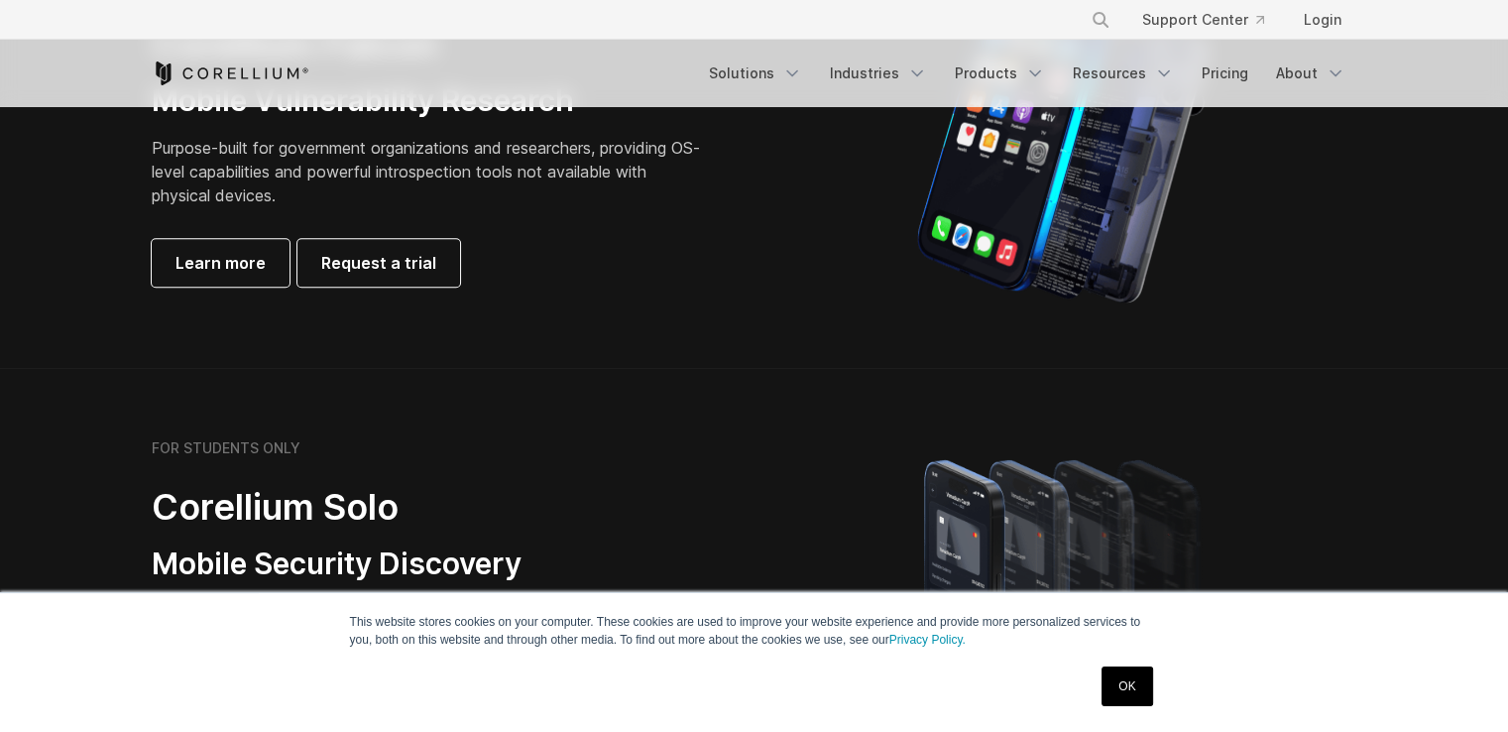
scroll to position [1289, 0]
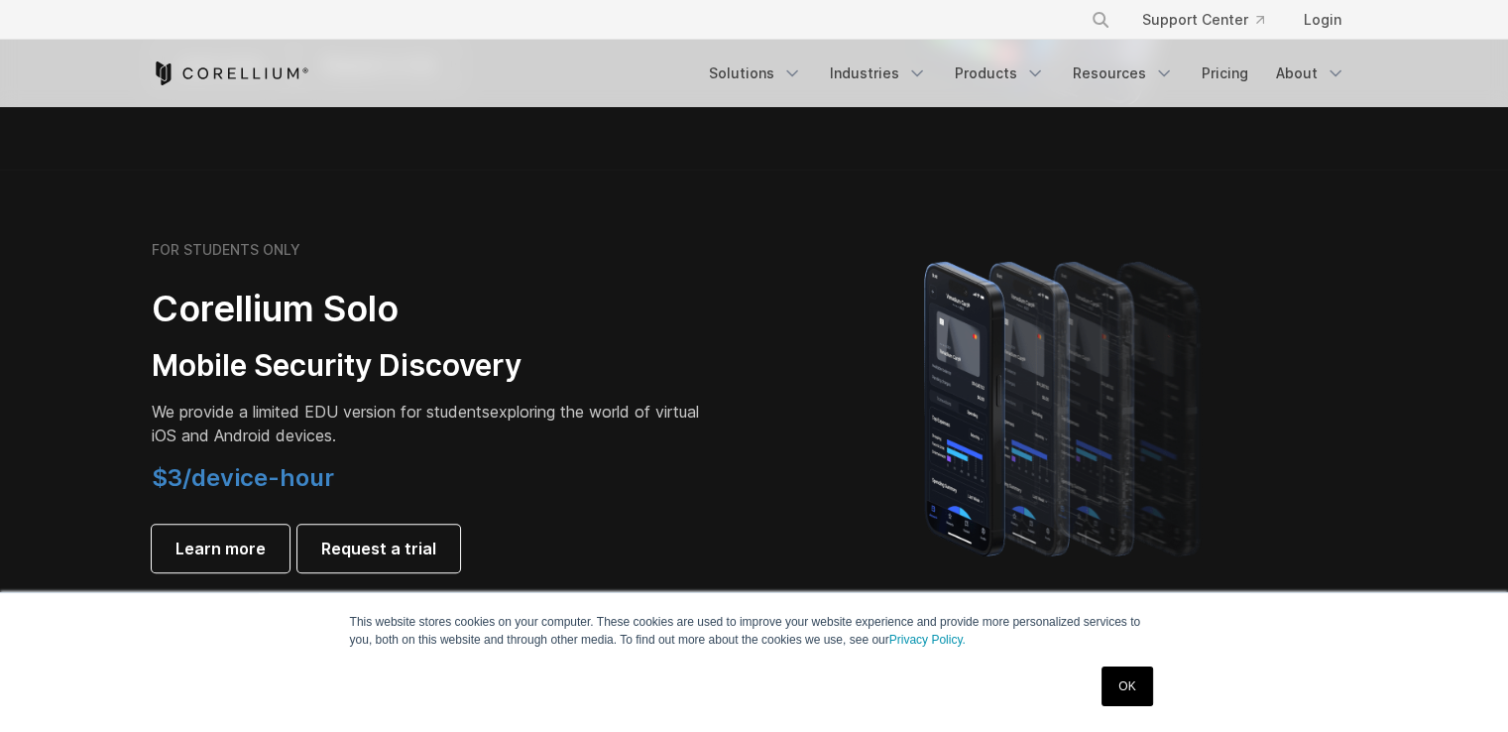
click at [1128, 691] on link "OK" at bounding box center [1127, 686] width 51 height 40
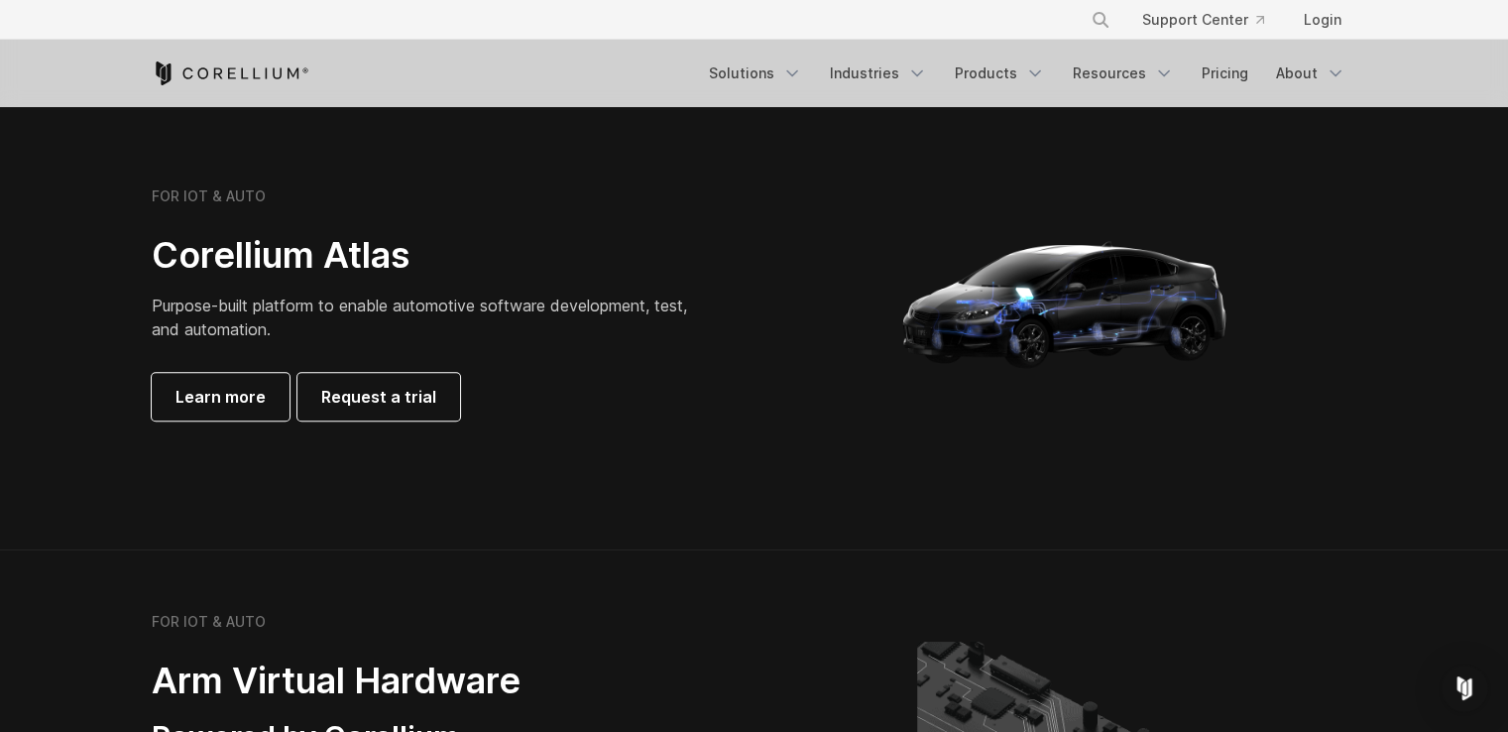
scroll to position [1587, 0]
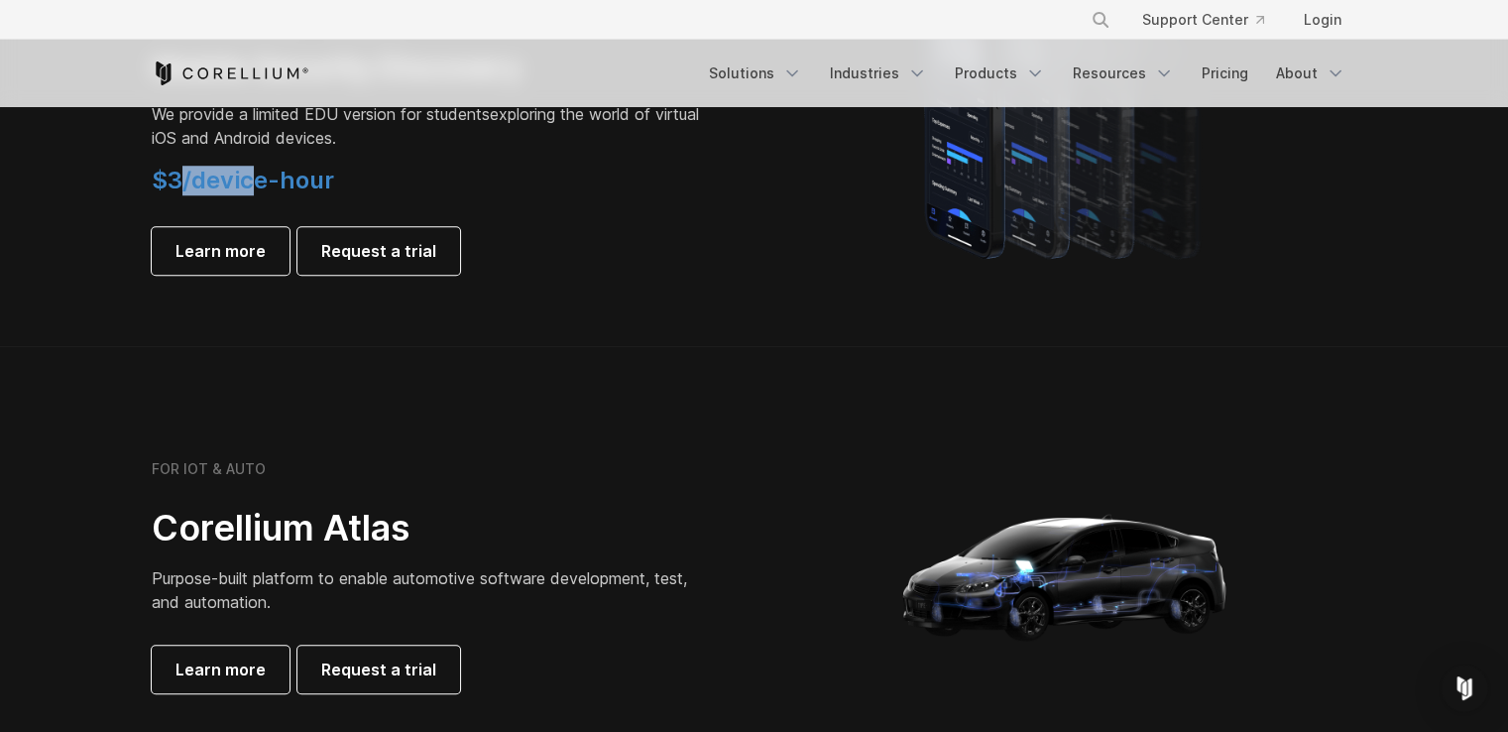
drag, startPoint x: 183, startPoint y: 179, endPoint x: 374, endPoint y: 190, distance: 190.7
click at [373, 190] on h4 "$3/device-hour" at bounding box center [429, 181] width 555 height 30
click at [375, 190] on h4 "$3/device-hour" at bounding box center [429, 181] width 555 height 30
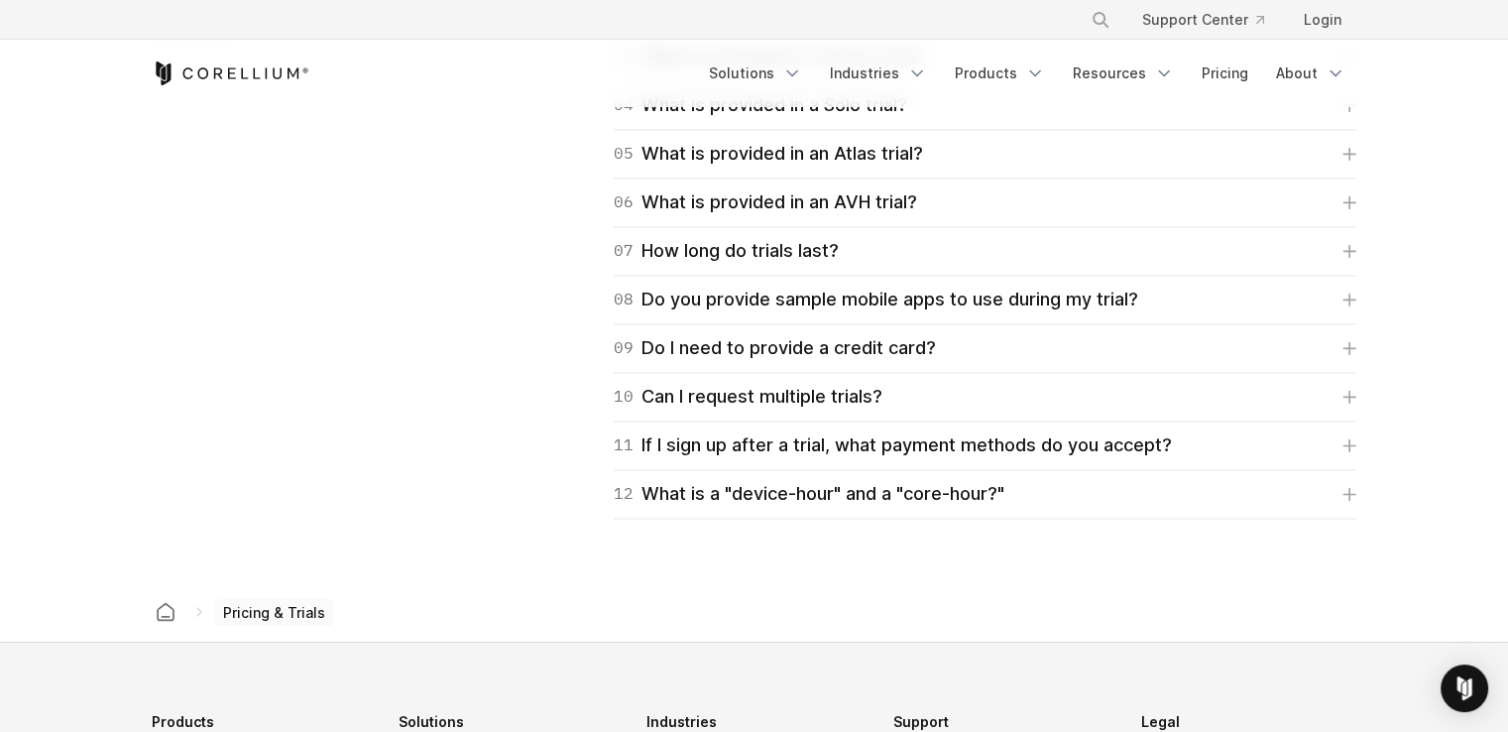
scroll to position [3173, 0]
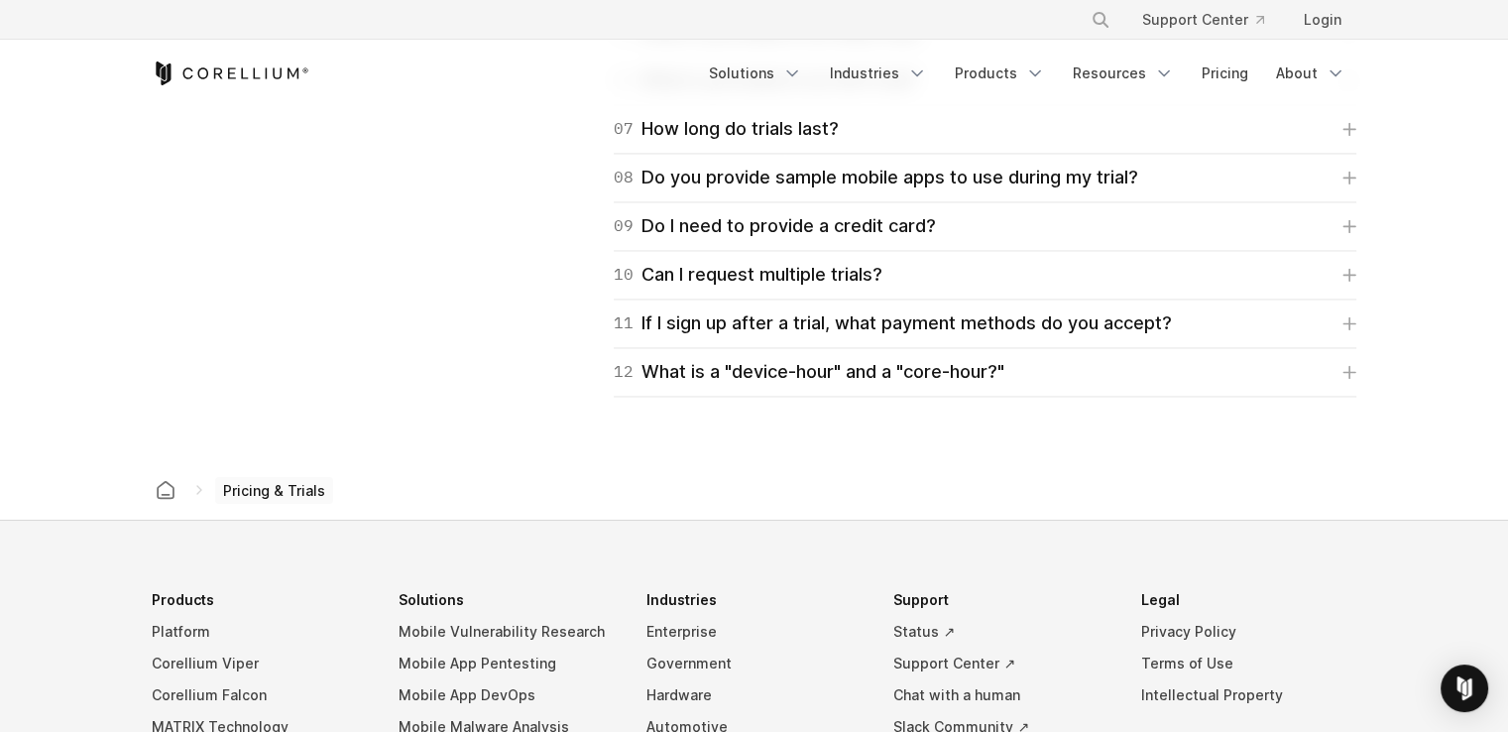
click at [245, 493] on span "Pricing & Trials" at bounding box center [274, 491] width 118 height 28
click at [219, 487] on span "Pricing & Trials" at bounding box center [274, 491] width 118 height 28
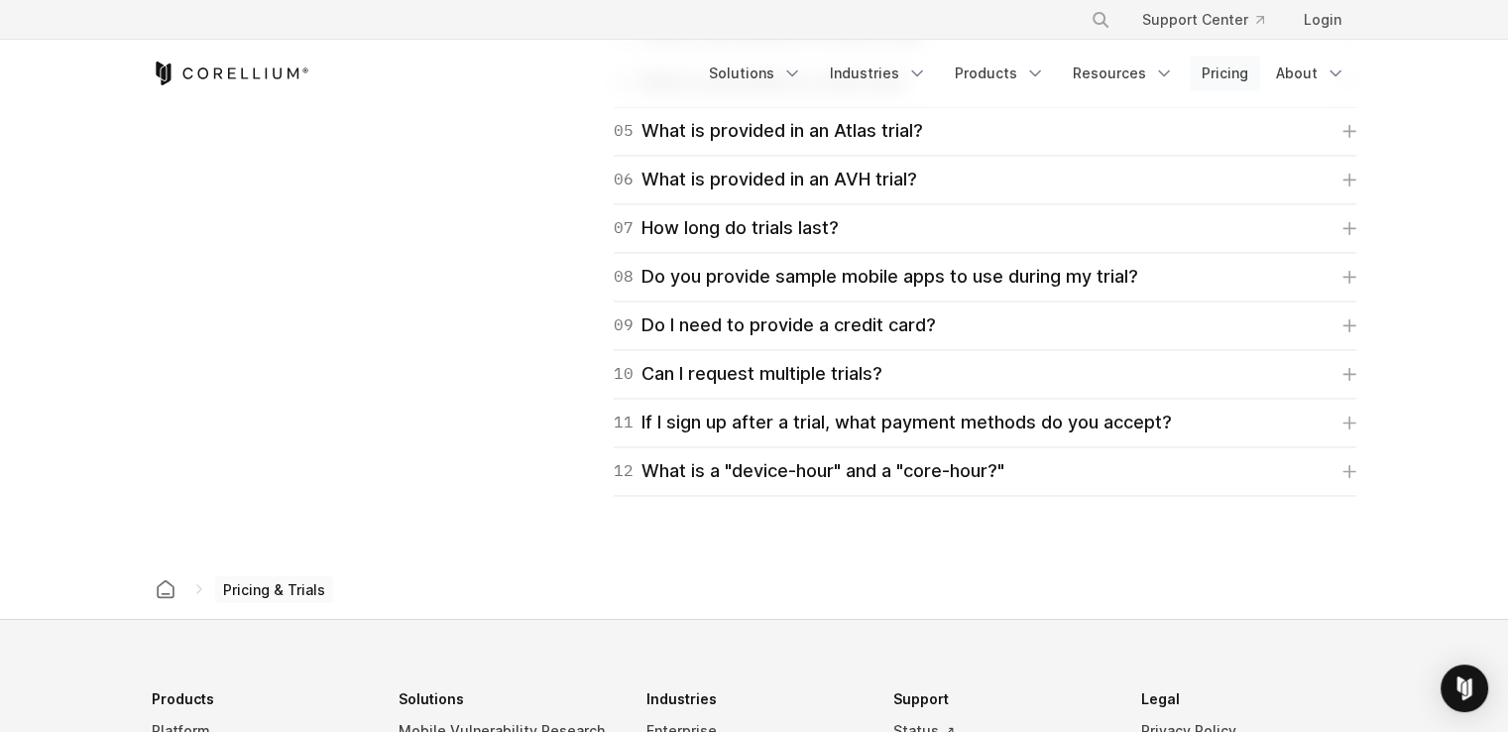
click at [1204, 64] on link "Pricing" at bounding box center [1225, 74] width 70 height 36
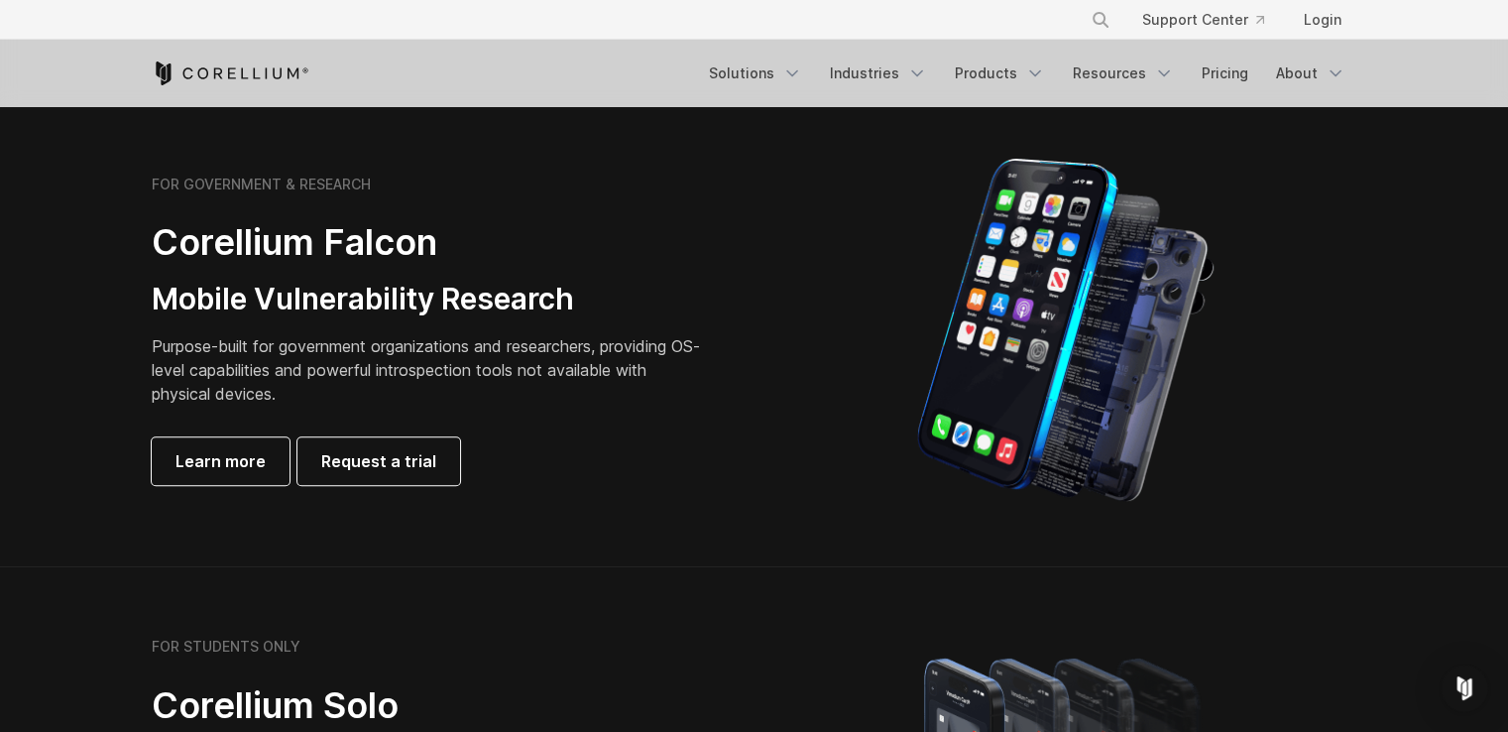
scroll to position [496, 0]
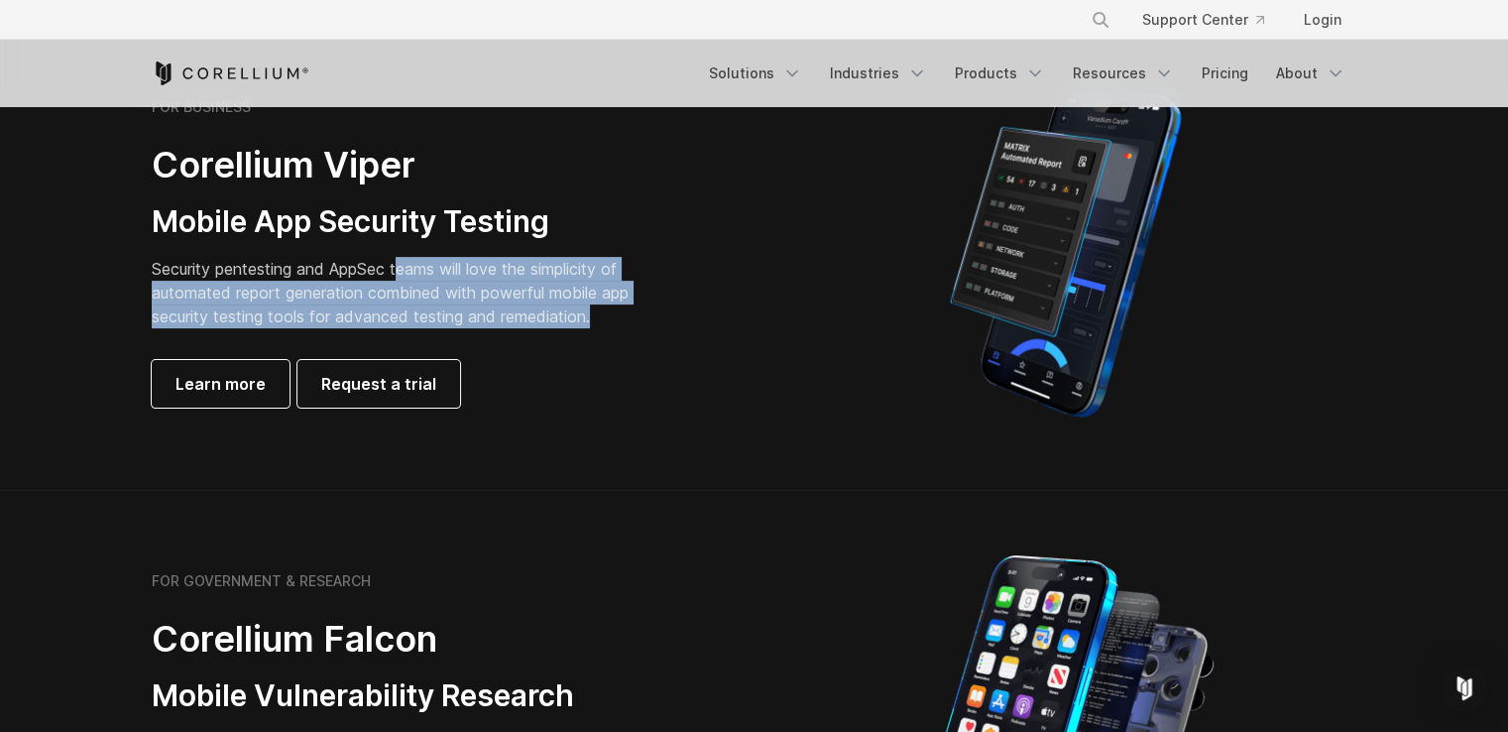
drag, startPoint x: 404, startPoint y: 264, endPoint x: 627, endPoint y: 306, distance: 227.2
click at [627, 306] on p "Security pentesting and AppSec teams will love the simplicity of automated repo…" at bounding box center [406, 292] width 508 height 71
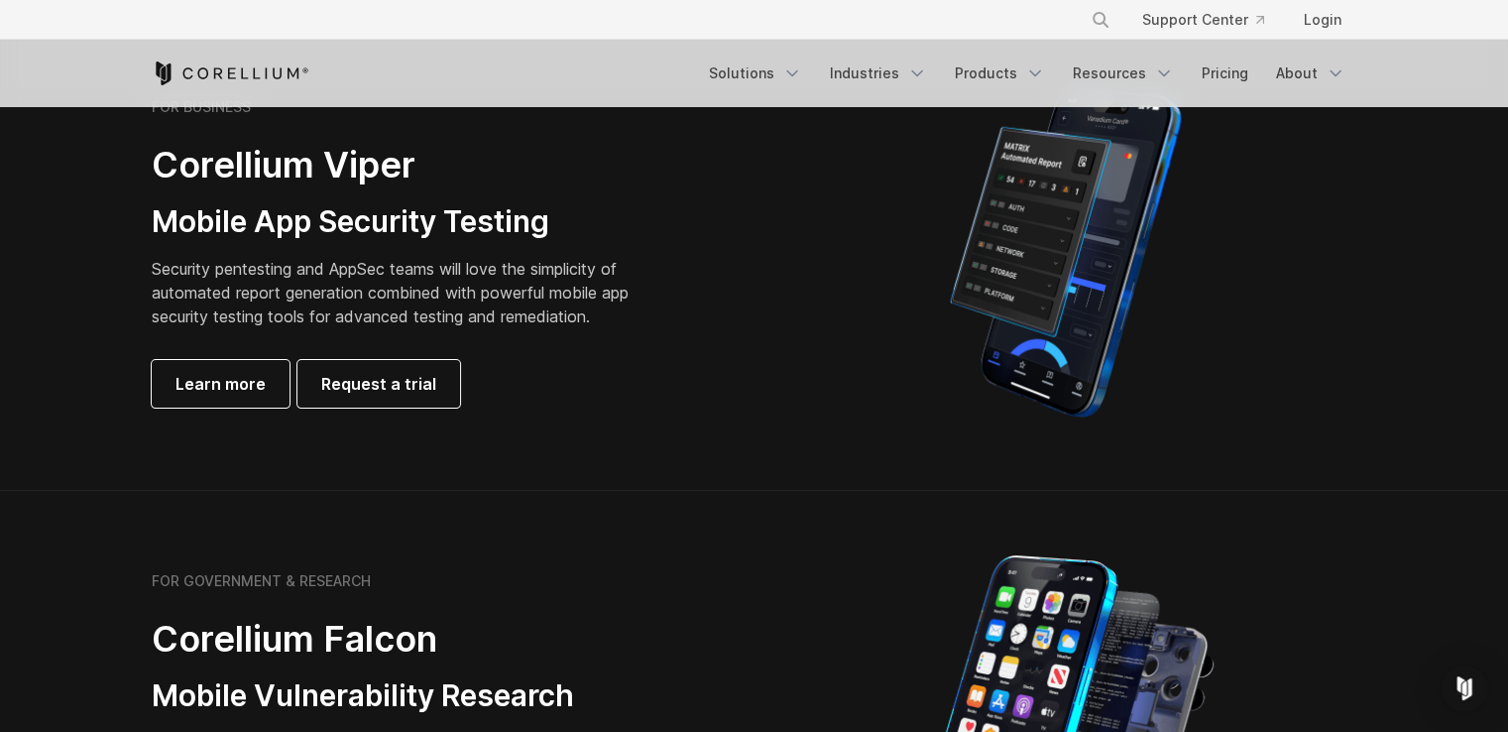
click at [627, 306] on p "Security pentesting and AppSec teams will love the simplicity of automated repo…" at bounding box center [406, 292] width 508 height 71
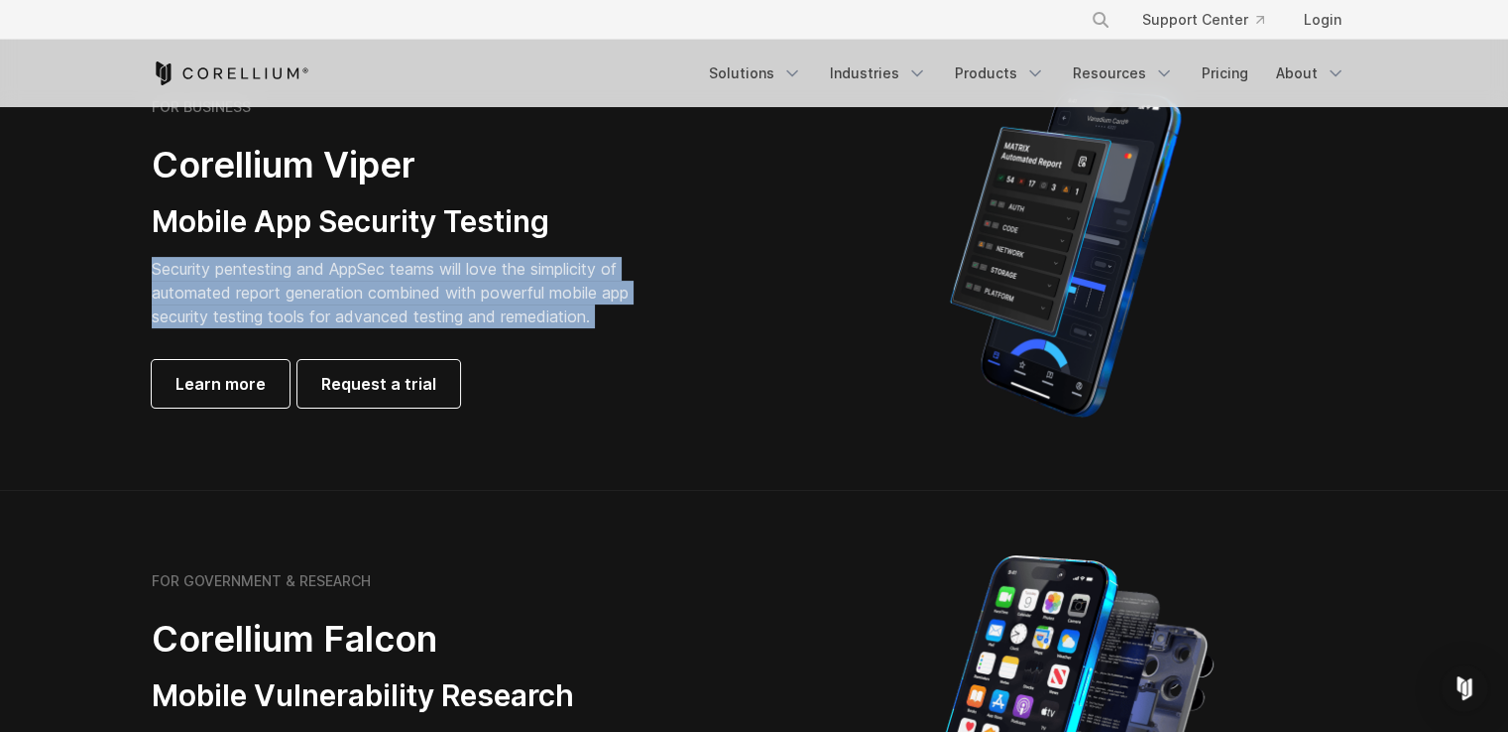
click at [627, 306] on p "Security pentesting and AppSec teams will love the simplicity of automated repo…" at bounding box center [406, 292] width 508 height 71
click at [628, 312] on p "Security pentesting and AppSec teams will love the simplicity of automated repo…" at bounding box center [406, 292] width 508 height 71
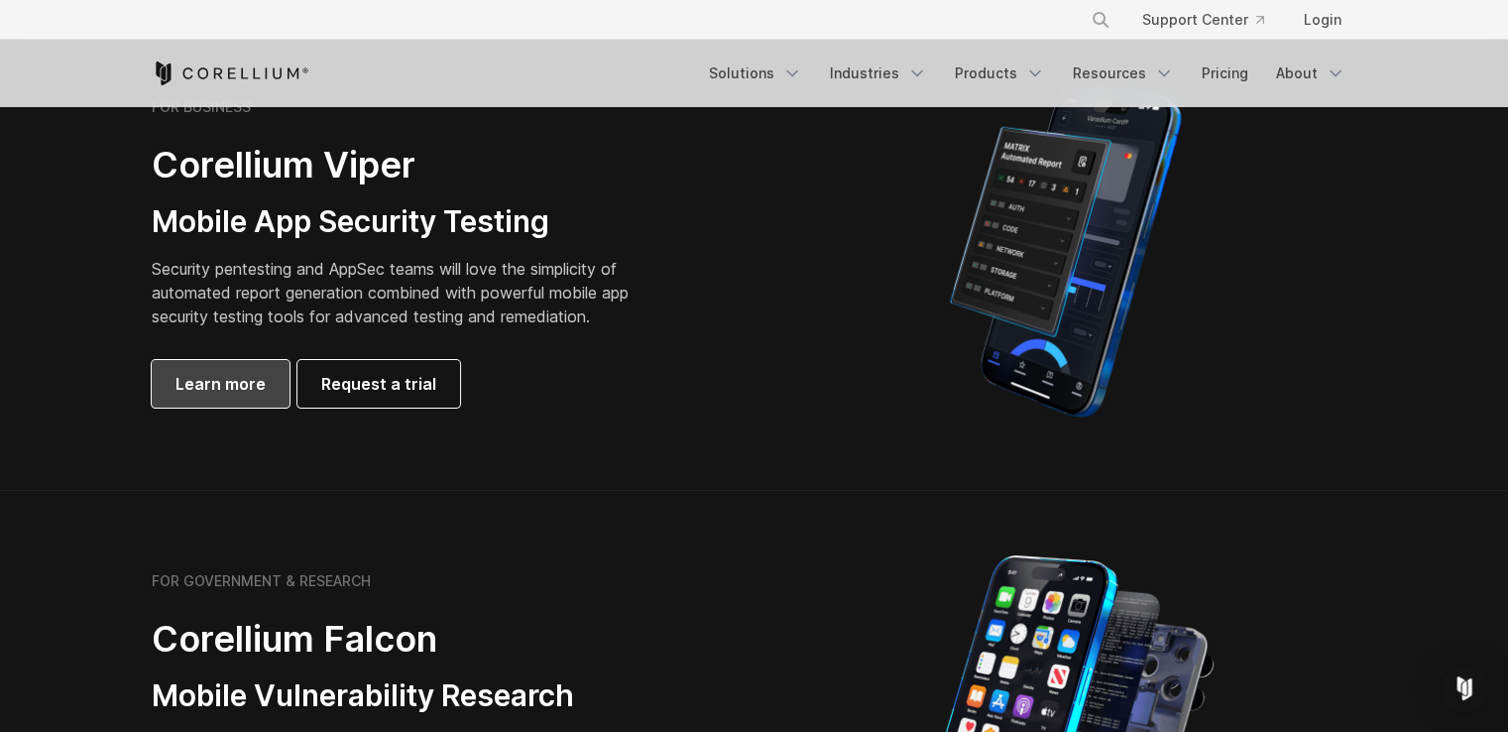
click at [178, 394] on span "Learn more" at bounding box center [221, 384] width 90 height 24
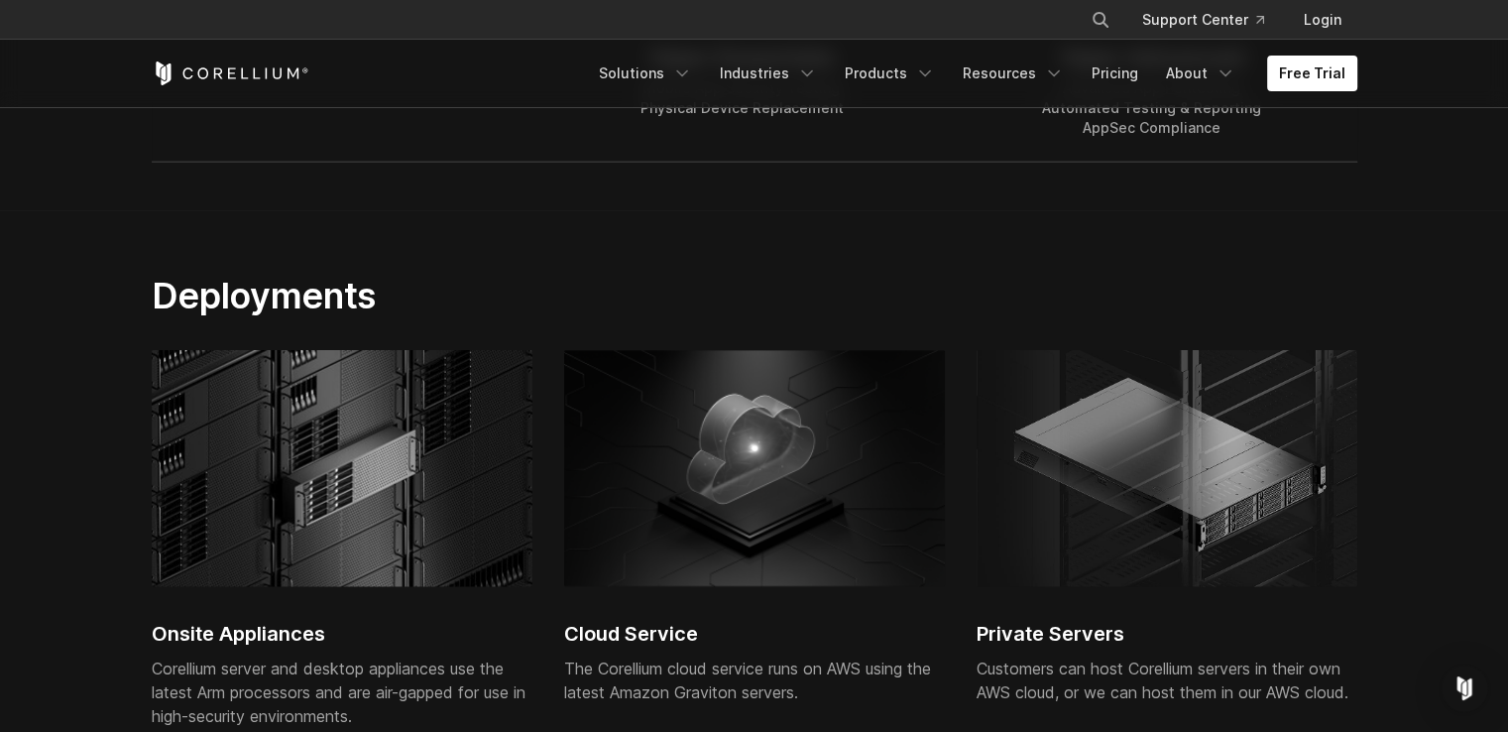
scroll to position [4561, 0]
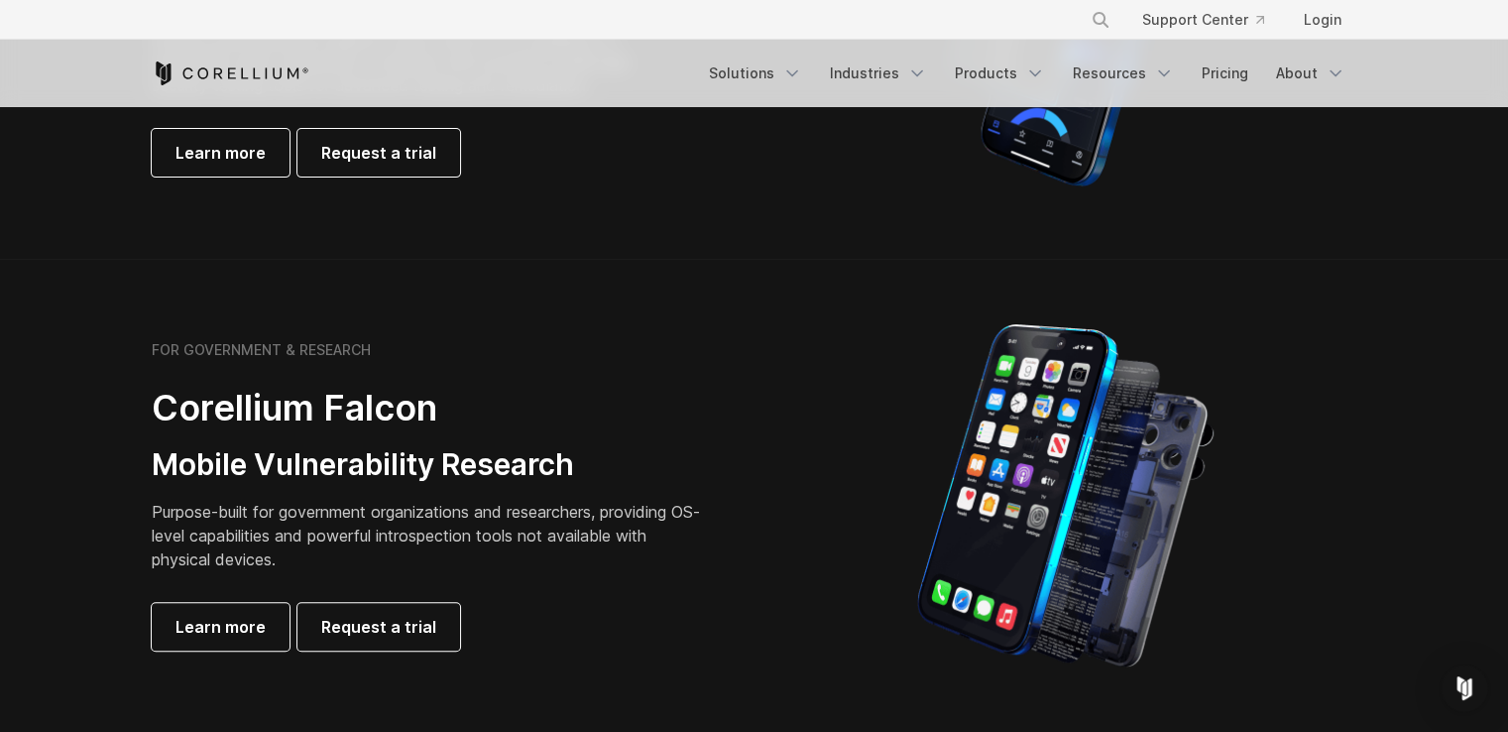
scroll to position [892, 0]
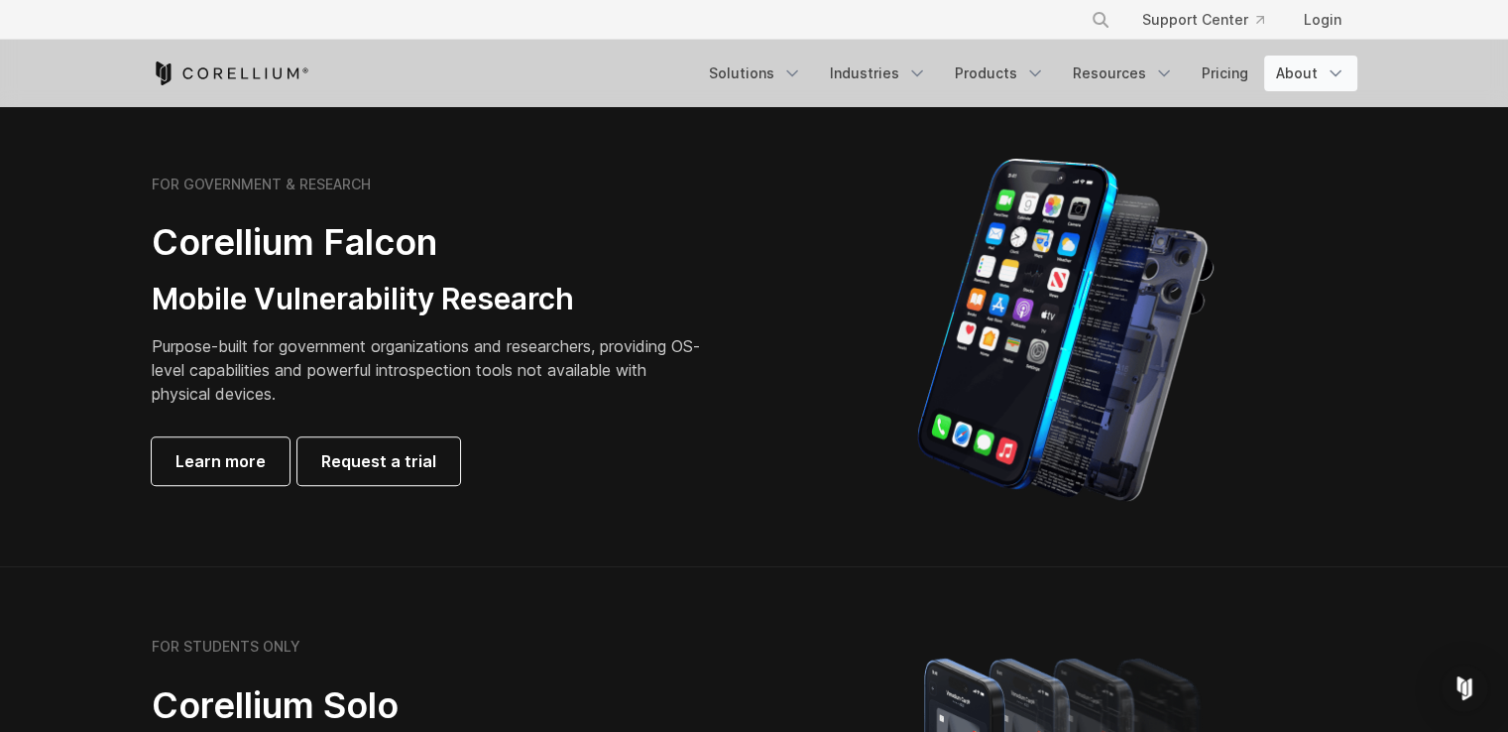
click at [1300, 64] on link "About" at bounding box center [1310, 74] width 93 height 36
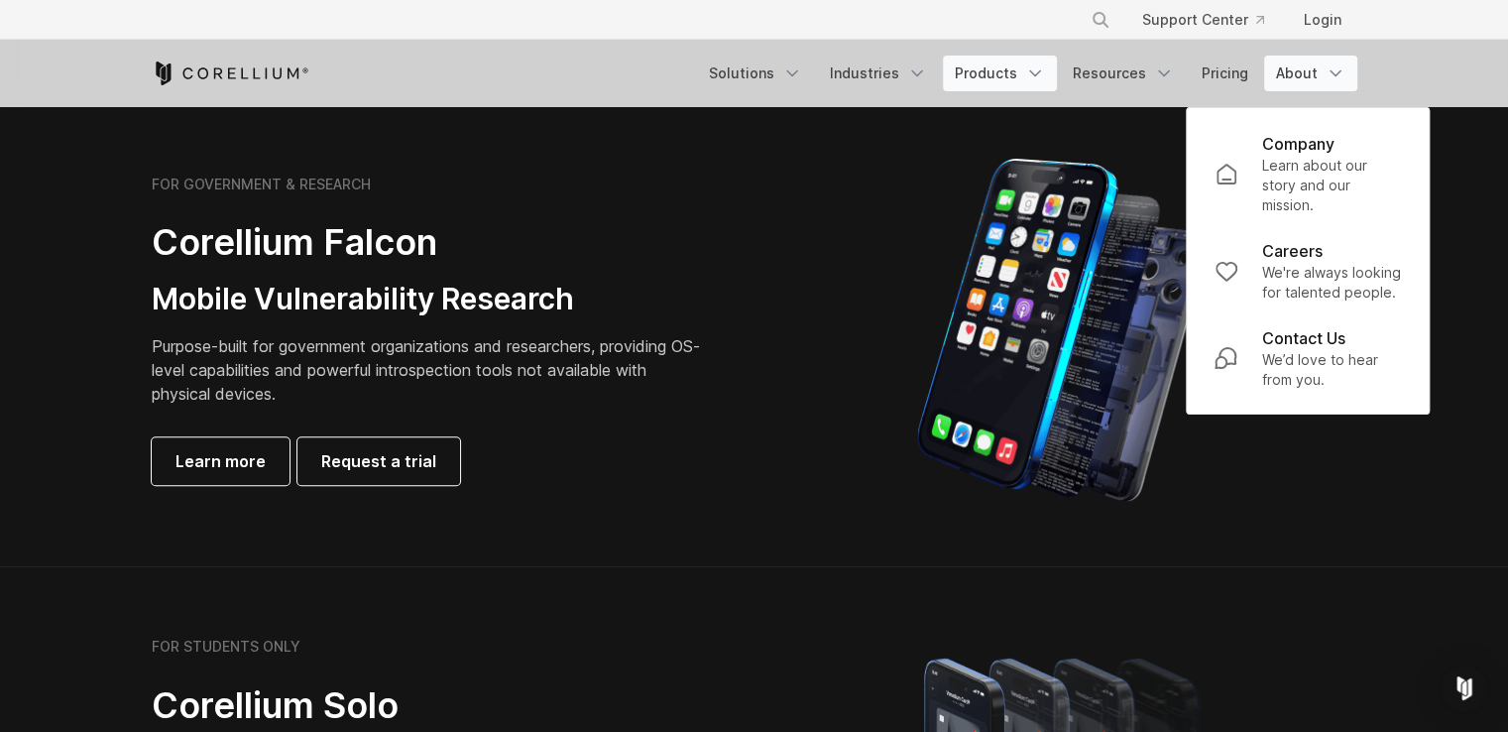
click at [1010, 79] on link "Products" at bounding box center [1000, 74] width 114 height 36
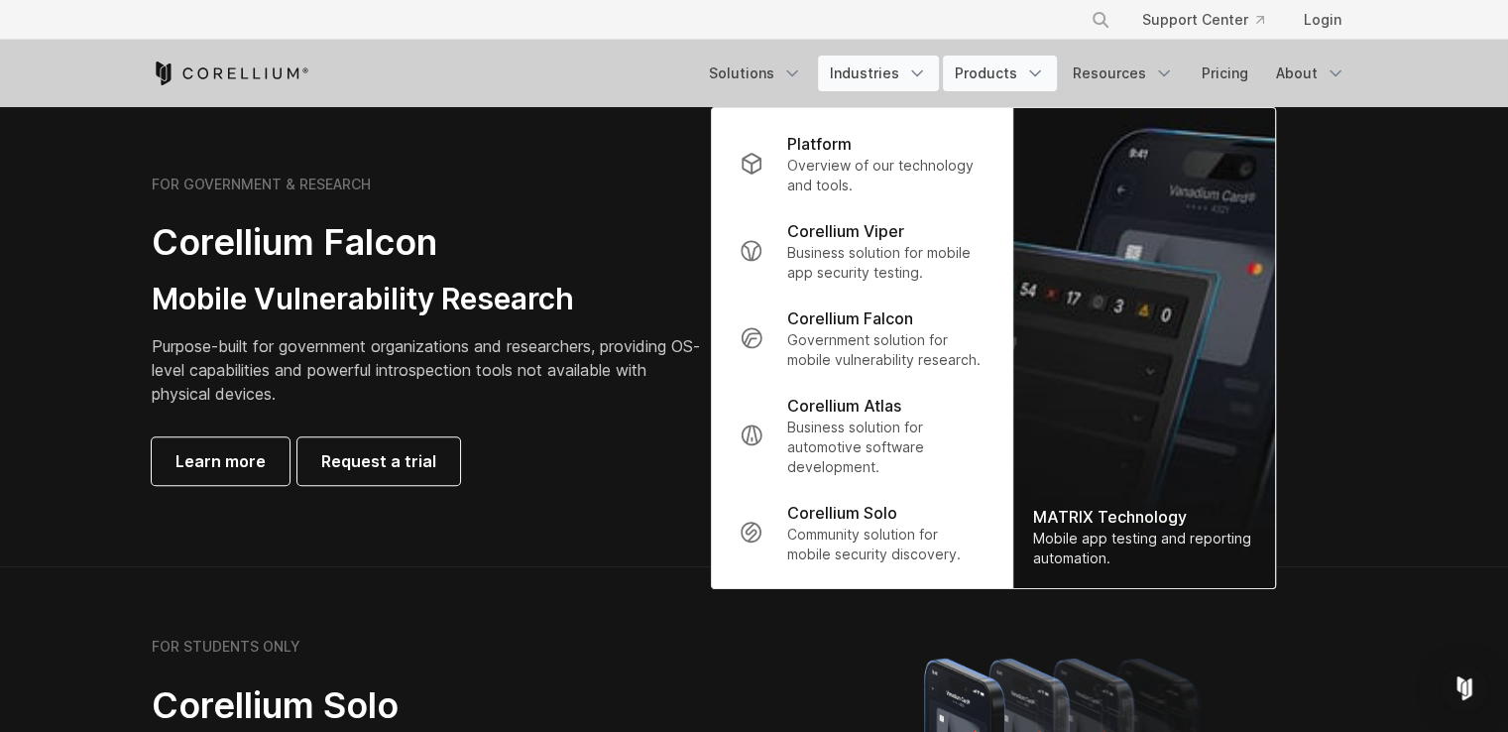
click at [879, 76] on link "Industries" at bounding box center [878, 74] width 121 height 36
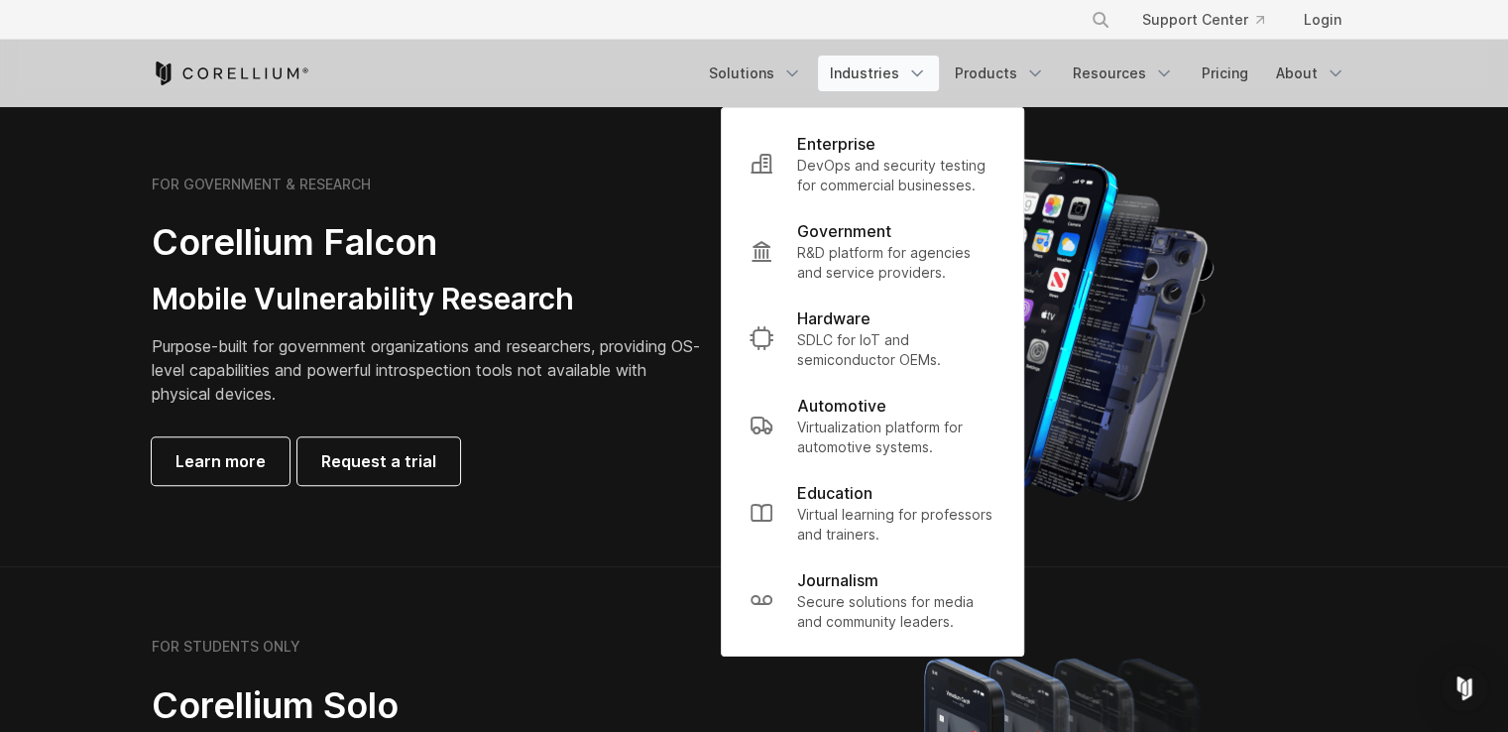
click at [515, 254] on h2 "Corellium Falcon" at bounding box center [429, 242] width 555 height 45
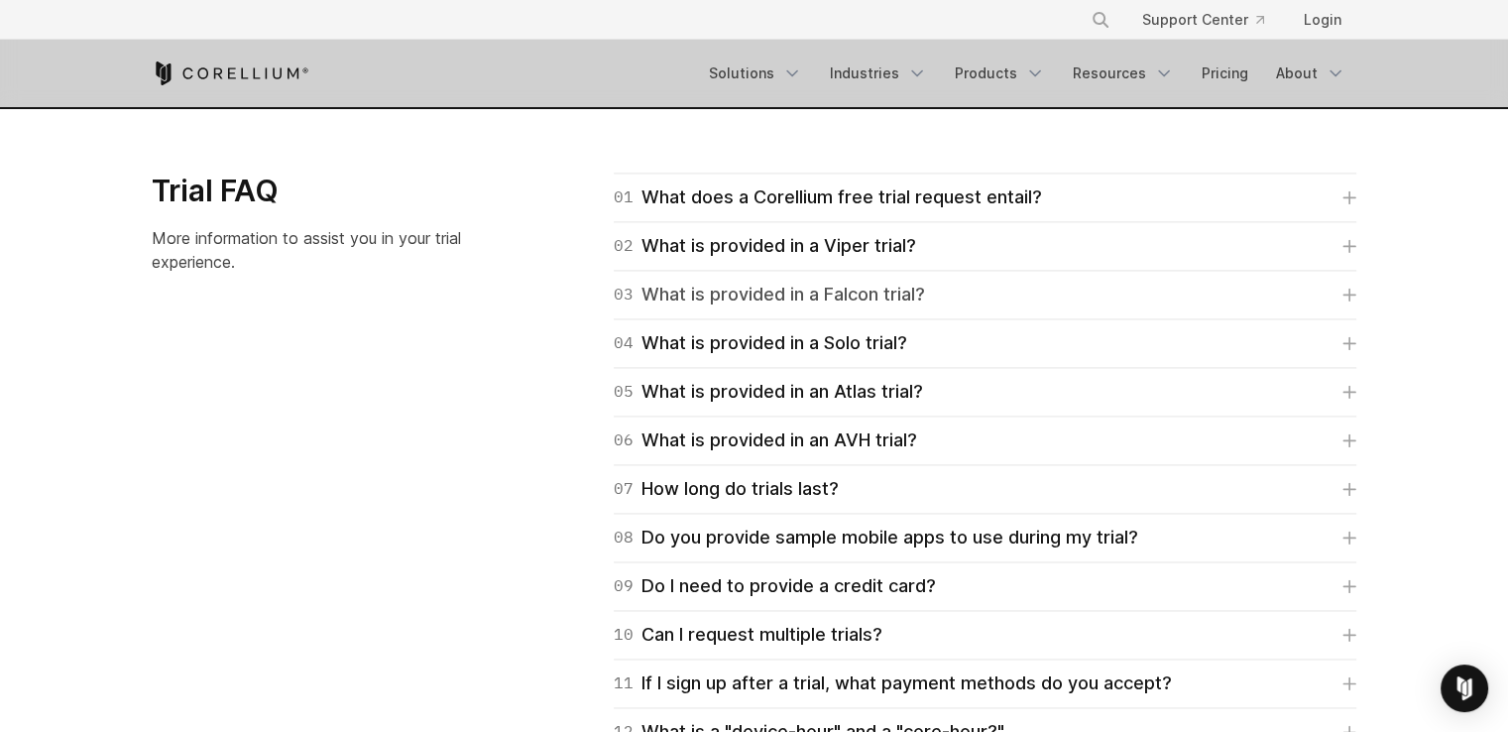
scroll to position [2876, 0]
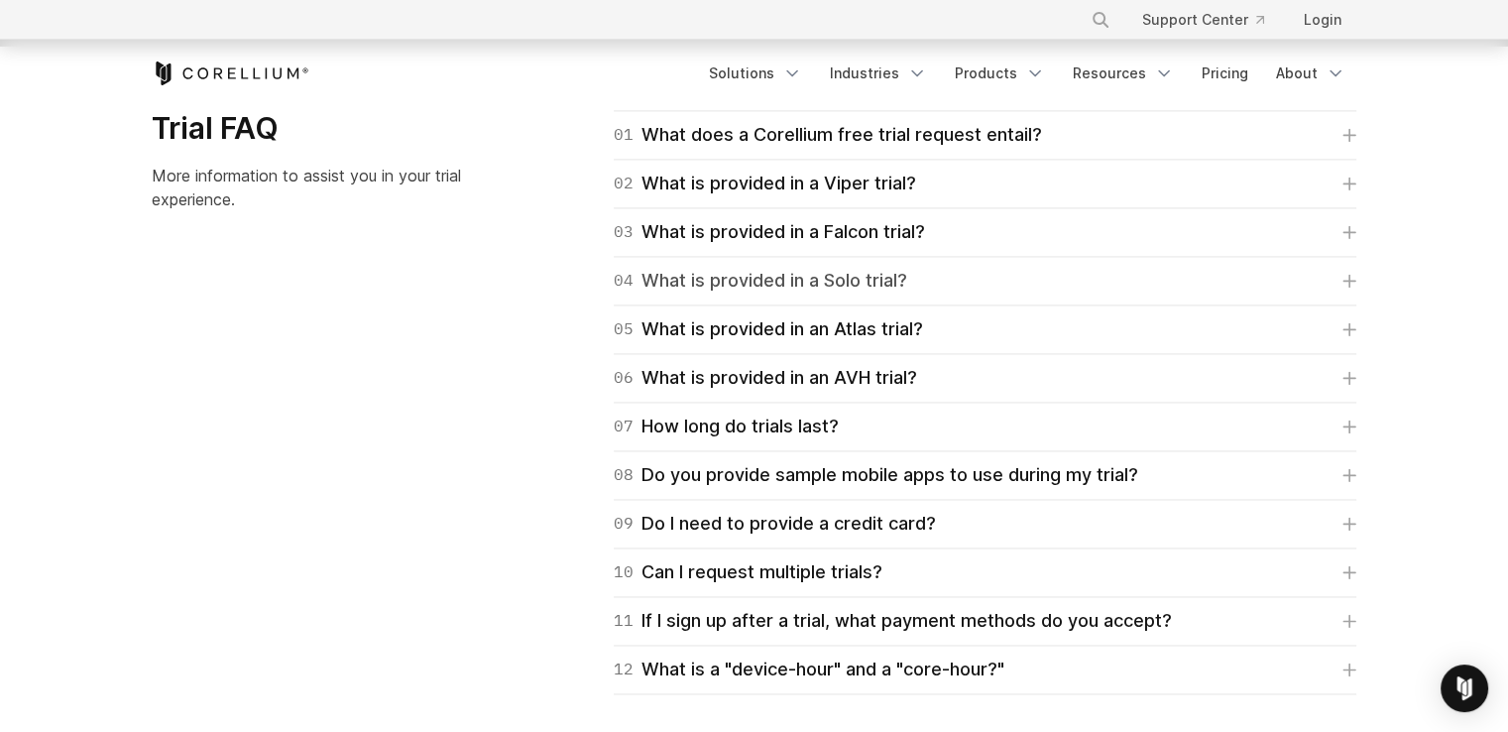
click at [1293, 270] on link "04 What is provided in a Solo trial?" at bounding box center [985, 281] width 743 height 28
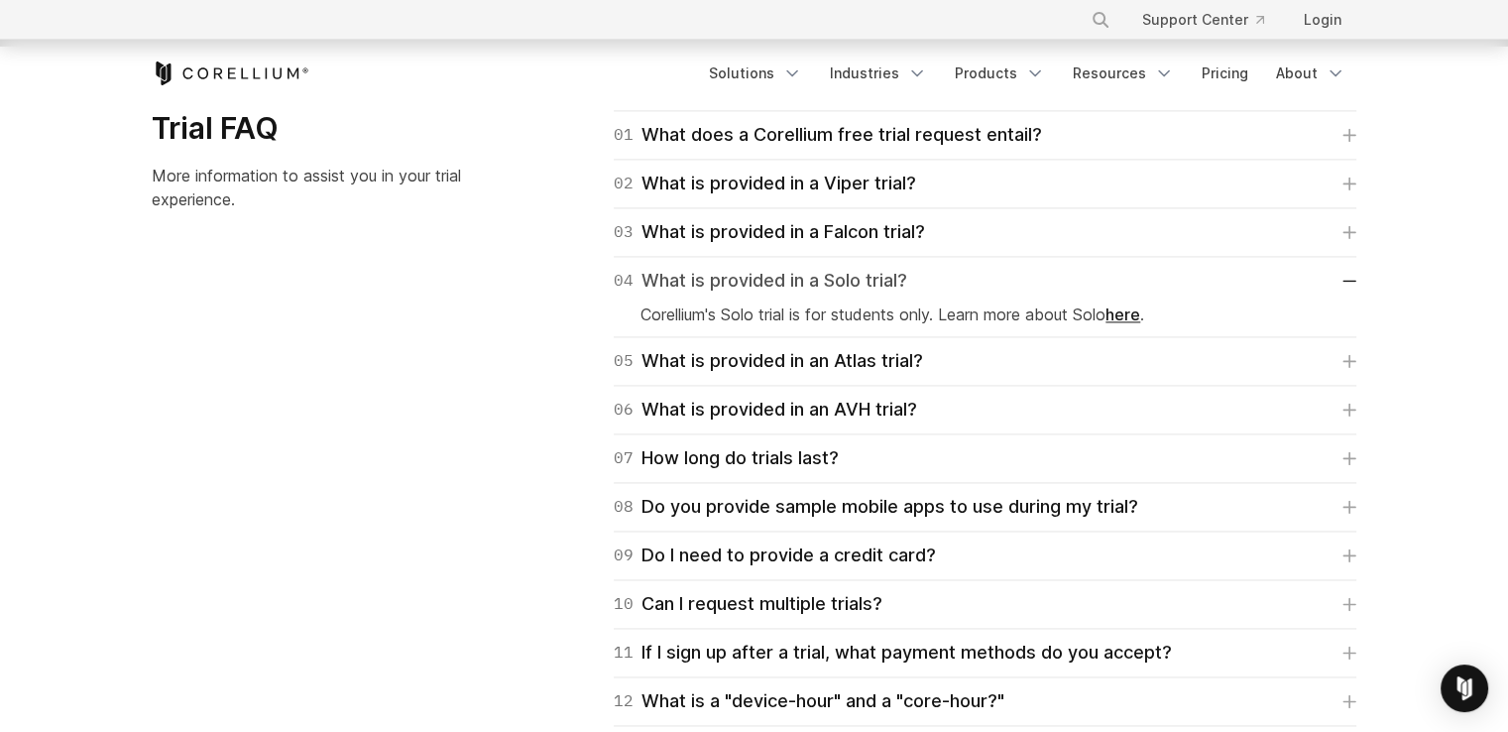
click at [1350, 270] on link "04 What is provided in a Solo trial?" at bounding box center [985, 281] width 743 height 28
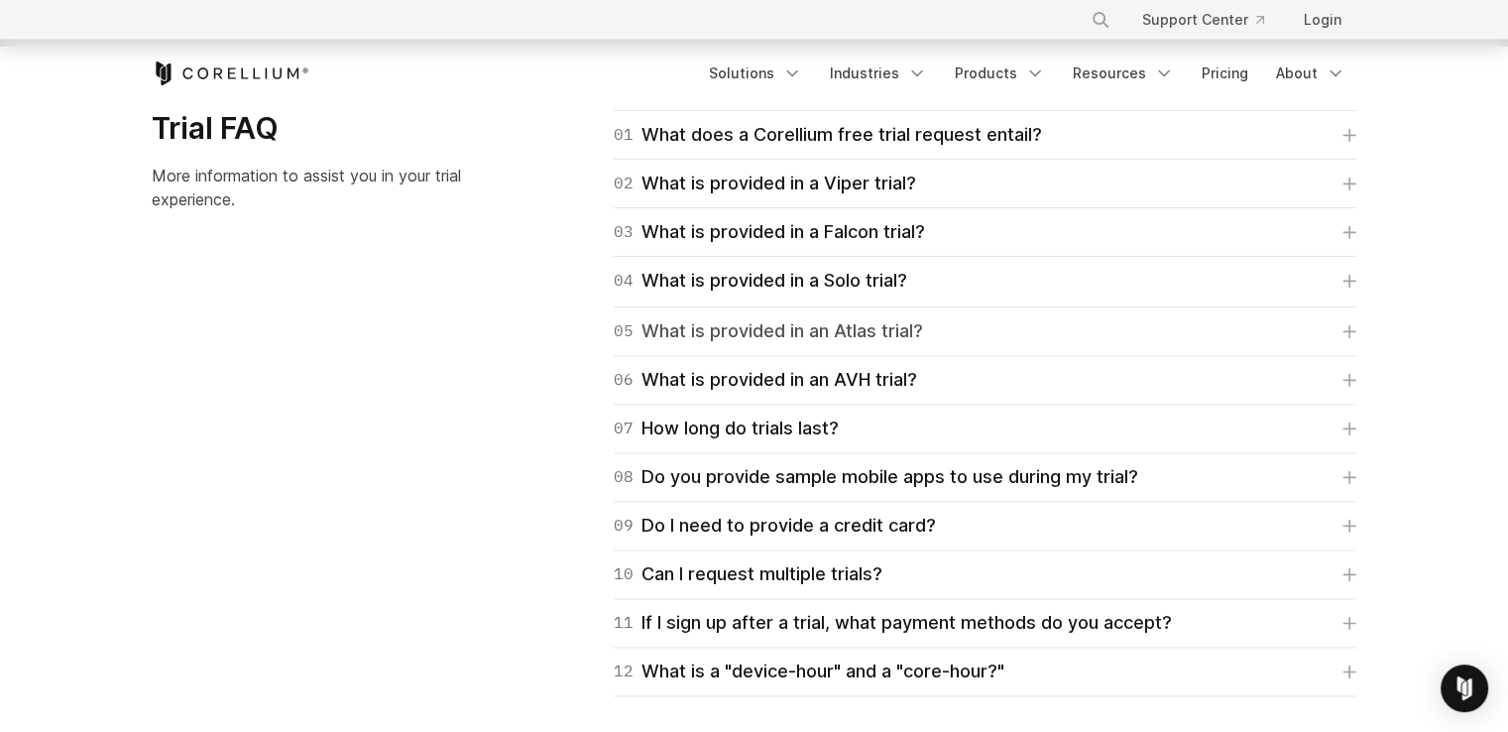
click at [1346, 324] on icon at bounding box center [1350, 331] width 14 height 14
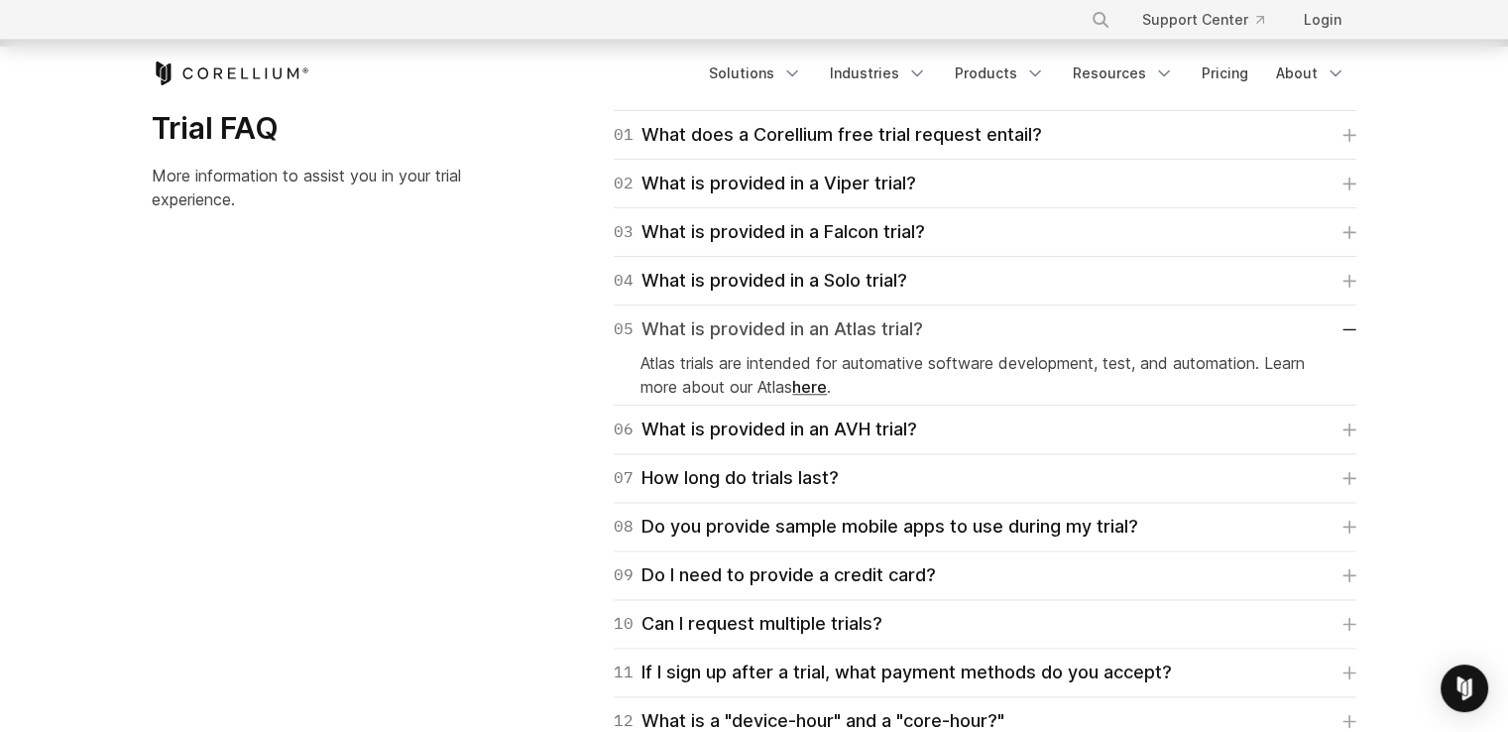
click at [1346, 324] on link "05 What is provided in an Atlas trial?" at bounding box center [985, 329] width 743 height 28
